Goal: Task Accomplishment & Management: Use online tool/utility

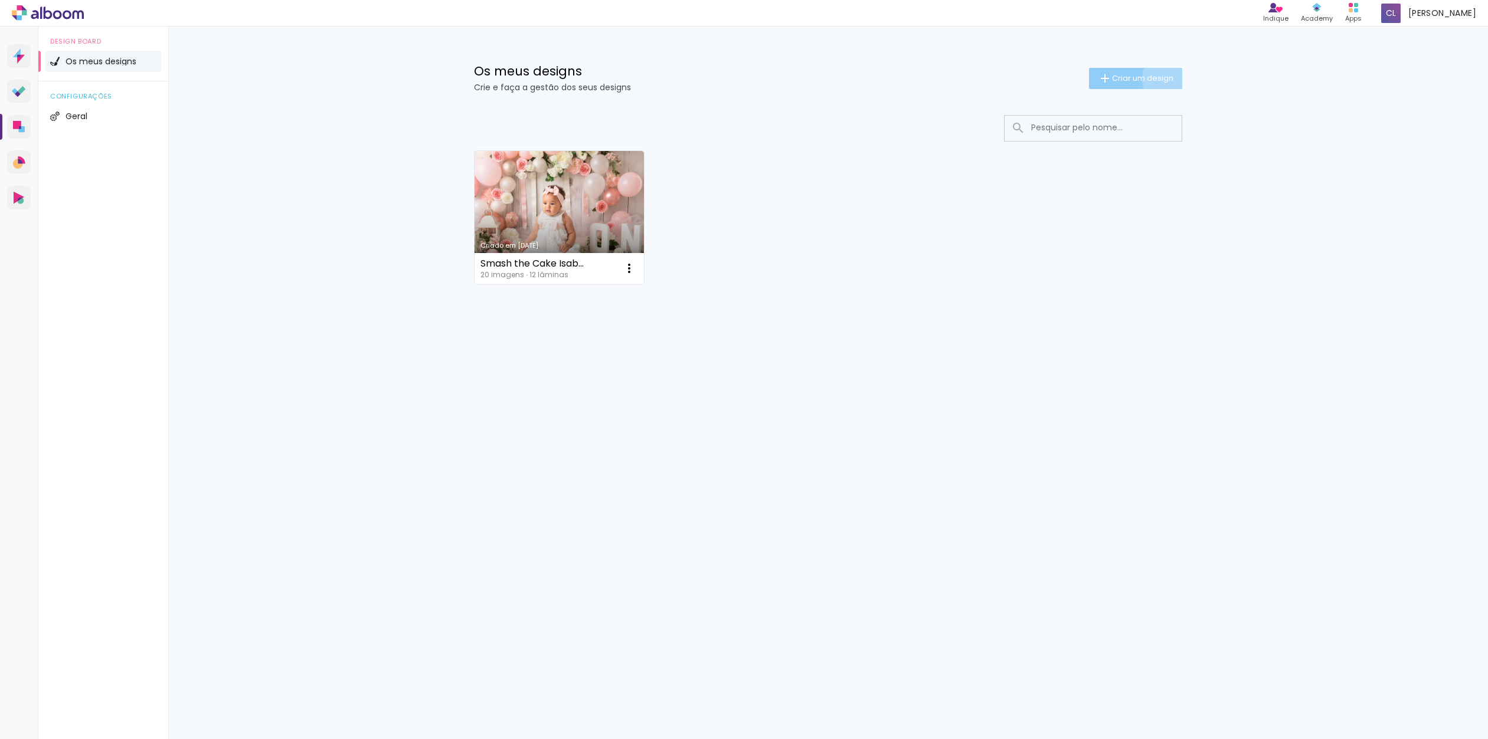
click at [1170, 79] on span "Criar um design" at bounding box center [1142, 78] width 61 height 8
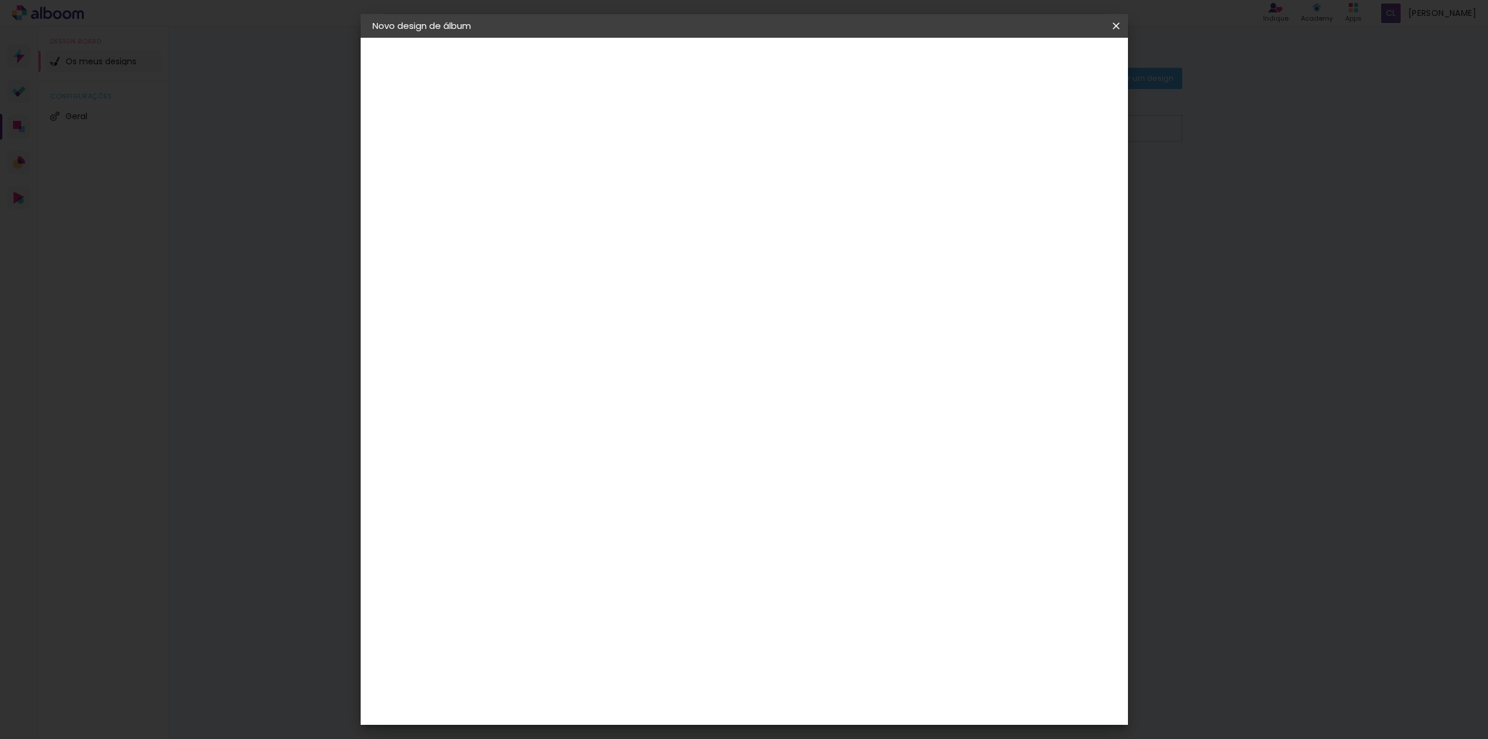
click at [565, 158] on input at bounding box center [565, 158] width 0 height 18
type input "teste"
click at [0, 0] on slot "Avançar" at bounding box center [0, 0] width 0 height 0
click at [634, 266] on div "DreambooksPro" at bounding box center [595, 266] width 77 height 9
click at [589, 311] on div "Floricolor" at bounding box center [579, 310] width 44 height 9
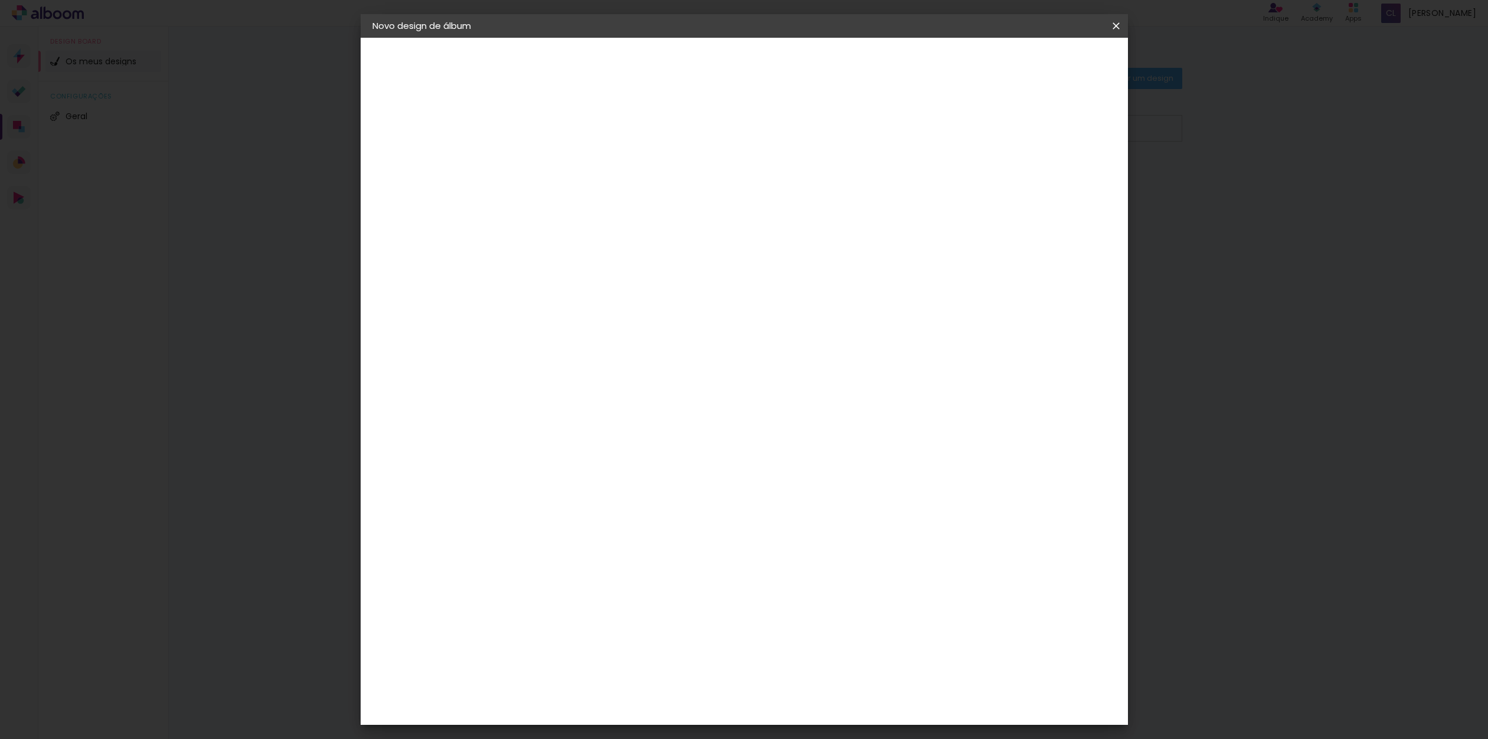
click at [553, 312] on paper-item "Floricolor" at bounding box center [583, 310] width 103 height 26
click at [0, 0] on slot "Avançar" at bounding box center [0, 0] width 0 height 0
click at [611, 196] on input "text" at bounding box center [588, 205] width 46 height 18
click at [677, 138] on div "Opções disponíveis Album Duo collection Fusion Book Gift Book Japanese Collecti…" at bounding box center [595, 88] width 163 height 100
click at [677, 116] on div "Opções disponíveis Album Duo collection Fusion Book Gift Book Japanese Collecti…" at bounding box center [595, 88] width 163 height 100
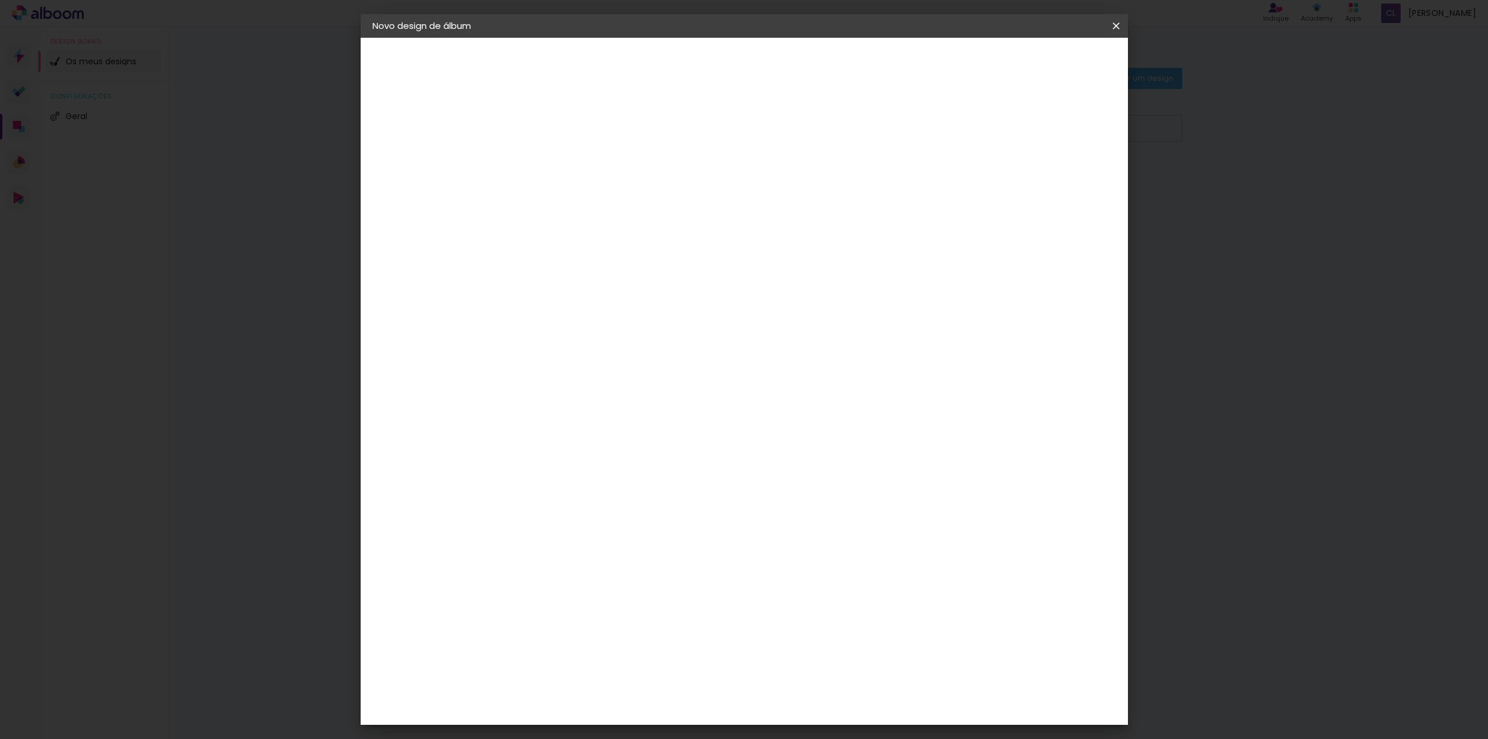
click at [677, 102] on div "Opções disponíveis Album Duo collection Fusion Book Gift Book Japanese Collecti…" at bounding box center [595, 88] width 163 height 100
click at [0, 0] on iron-icon at bounding box center [0, 0] width 0 height 0
